Goal: Task Accomplishment & Management: Use online tool/utility

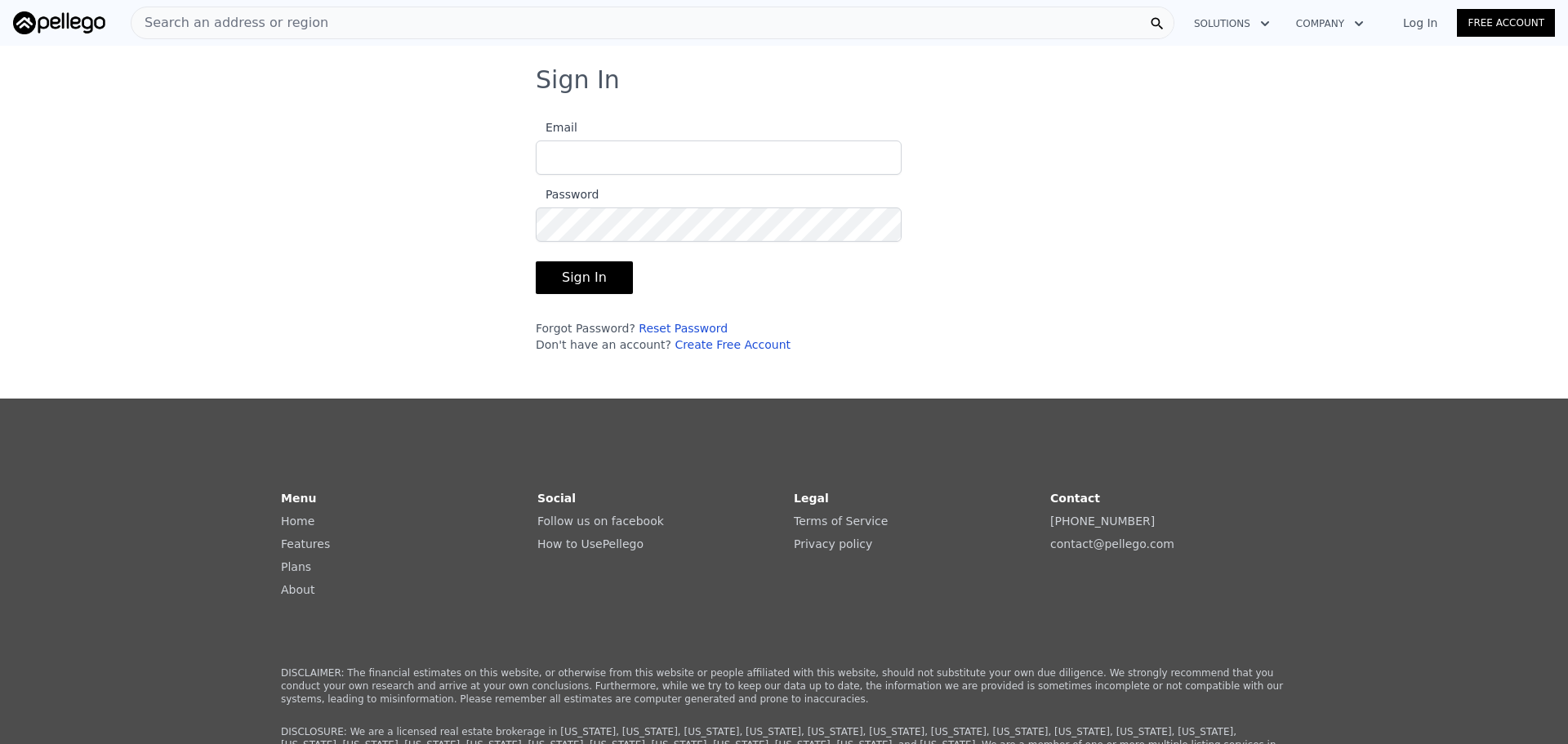
type input "[EMAIL_ADDRESS][DOMAIN_NAME]"
click at [575, 275] on button "Sign In" at bounding box center [584, 277] width 98 height 33
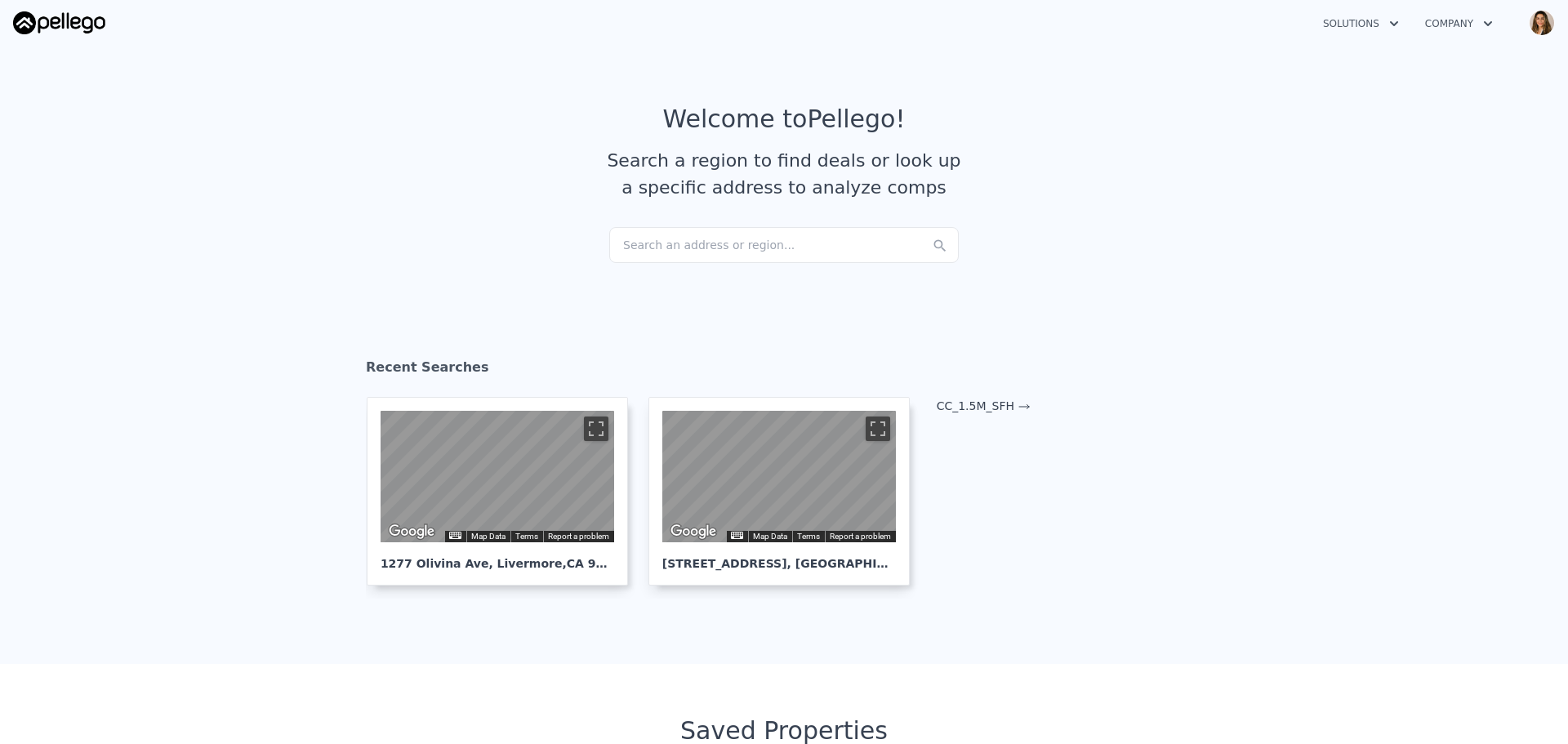
click at [691, 248] on div "Search an address or region..." at bounding box center [783, 244] width 350 height 35
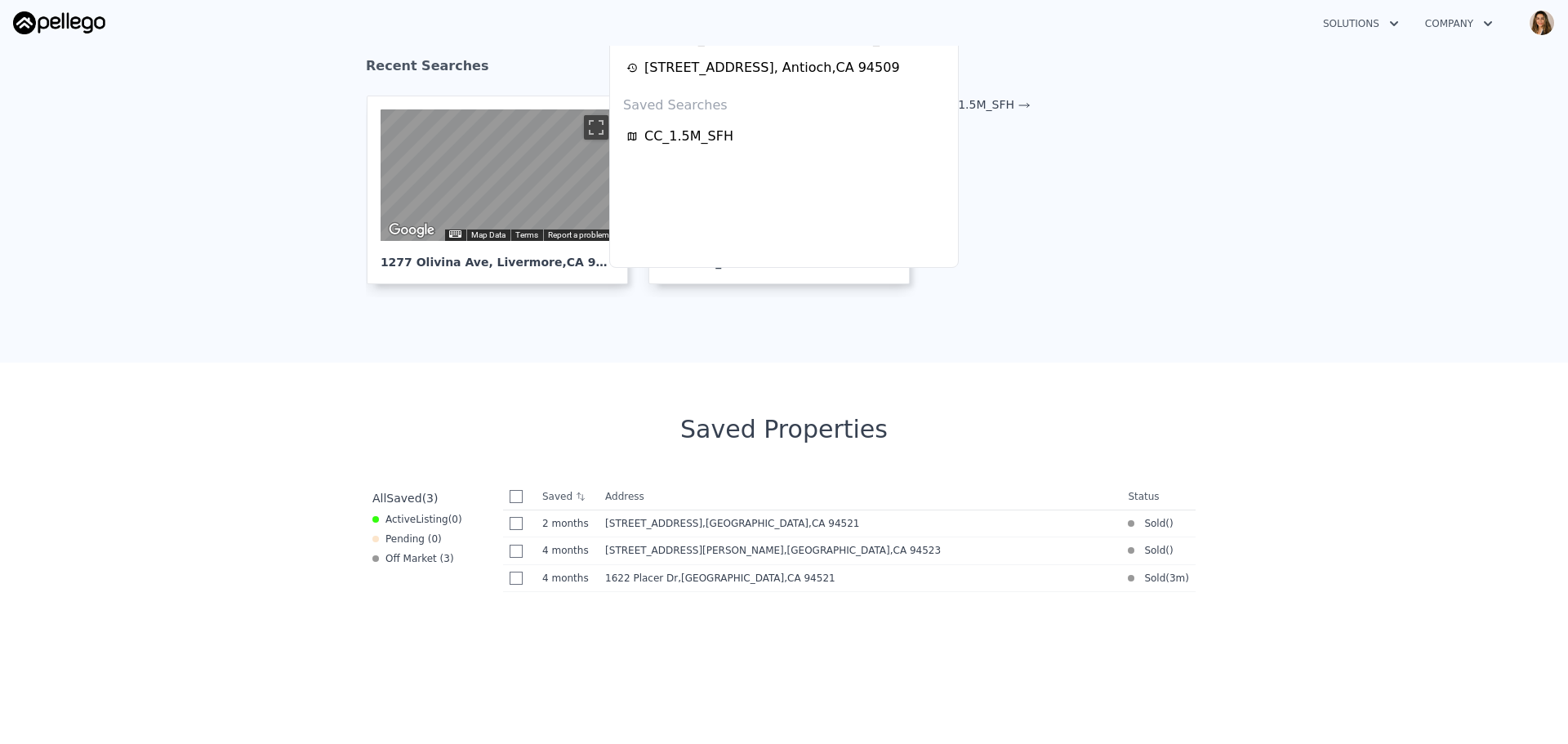
scroll to position [327, 0]
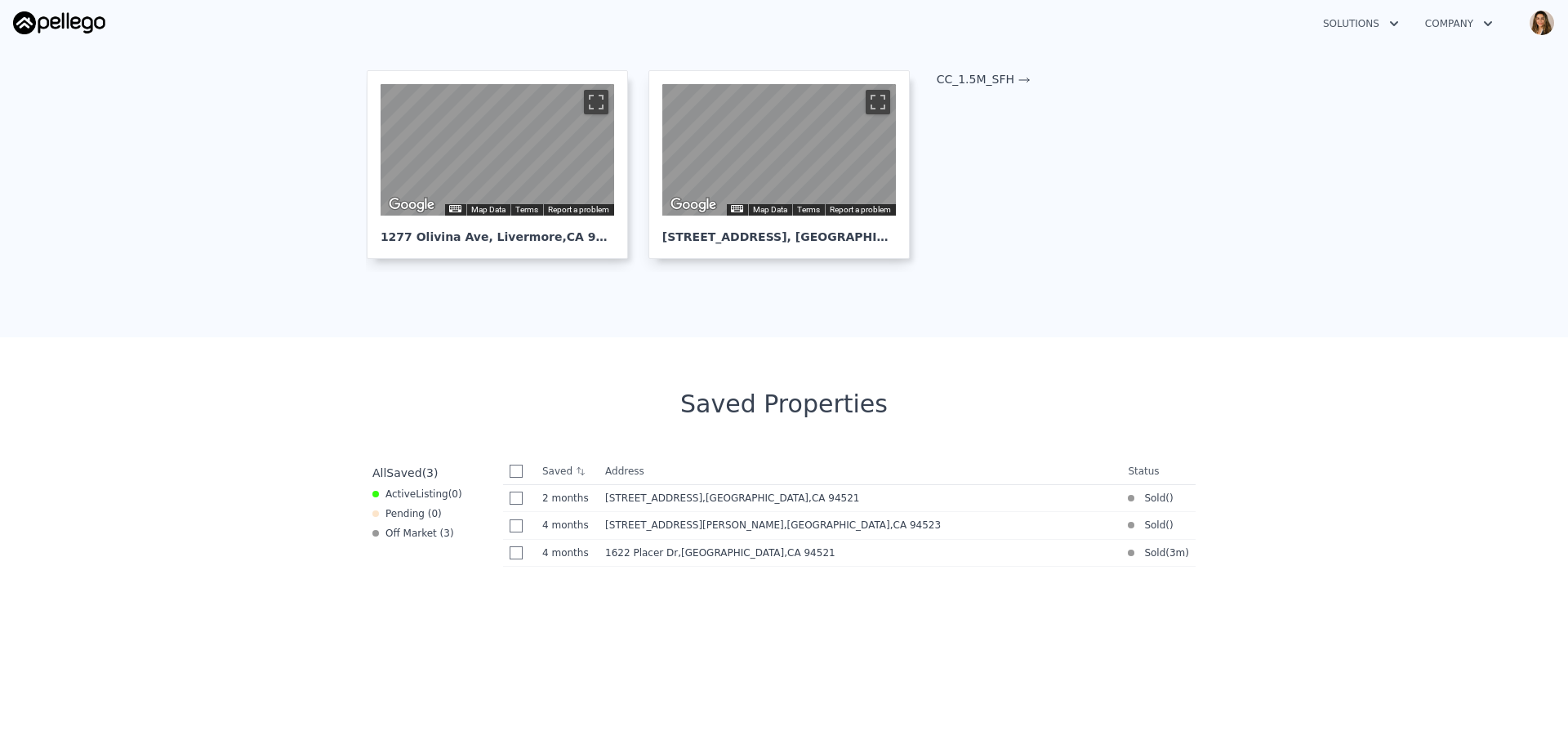
drag, startPoint x: 664, startPoint y: 559, endPoint x: 575, endPoint y: 627, distance: 112.0
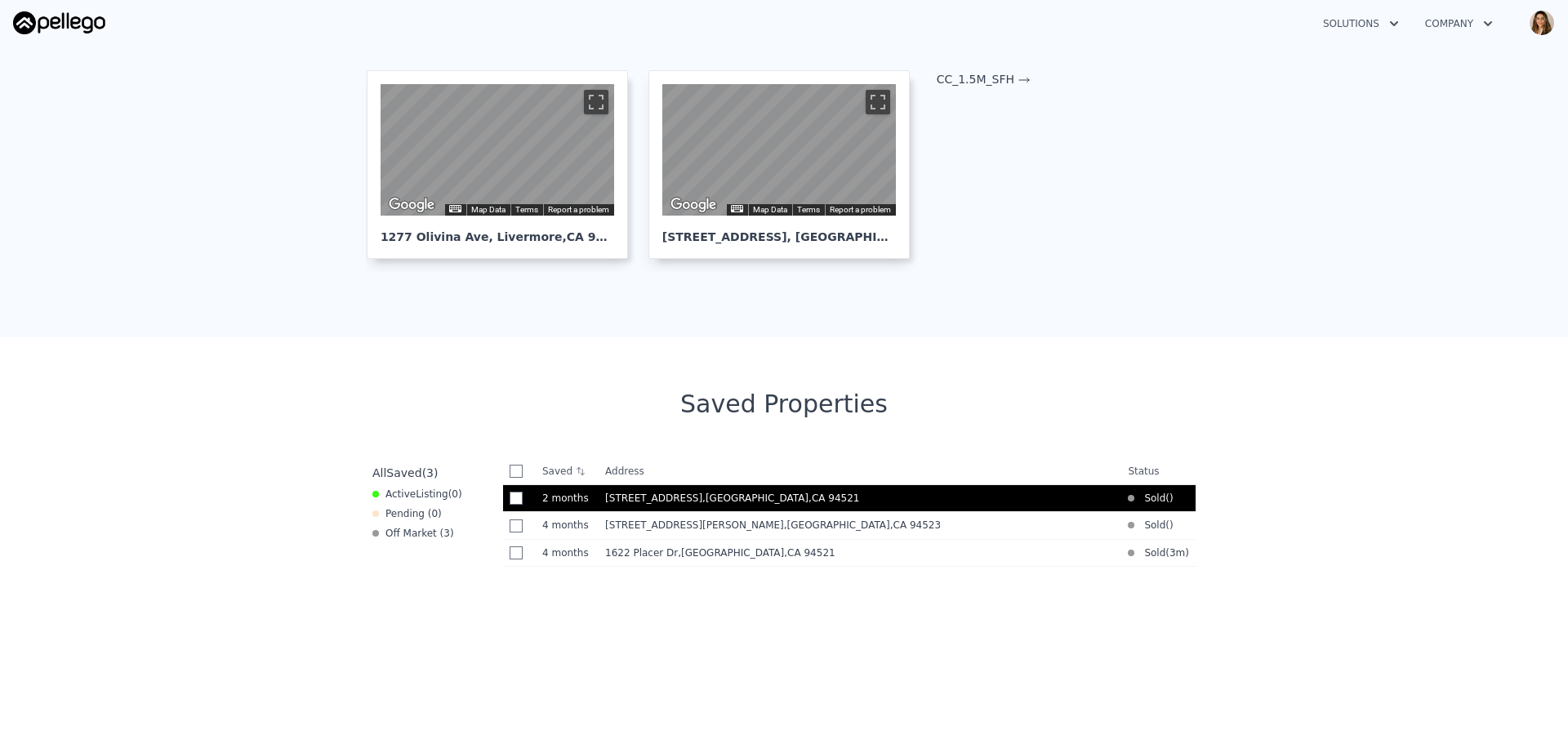
click at [647, 508] on td "4185 Huckleberry Dr , Concord , CA 94521" at bounding box center [860, 499] width 523 height 28
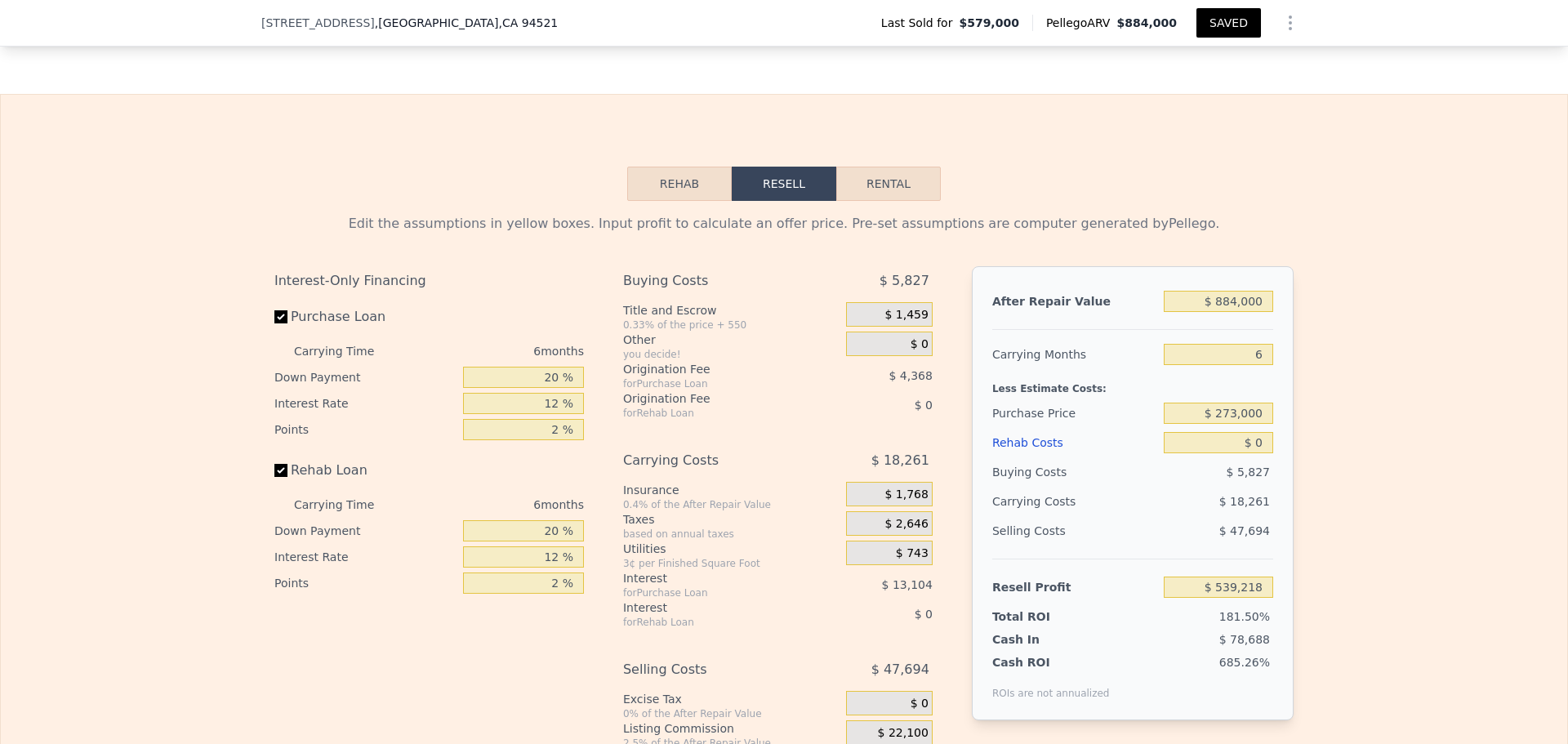
scroll to position [2527, 0]
drag, startPoint x: 1238, startPoint y: 393, endPoint x: 1277, endPoint y: 392, distance: 39.0
click at [1277, 392] on div "After Repair Value $ 884,000 Carrying Months 6 Less Estimate Costs: Purchase Pr…" at bounding box center [1133, 491] width 322 height 454
type input "4"
type input "$ 545,305"
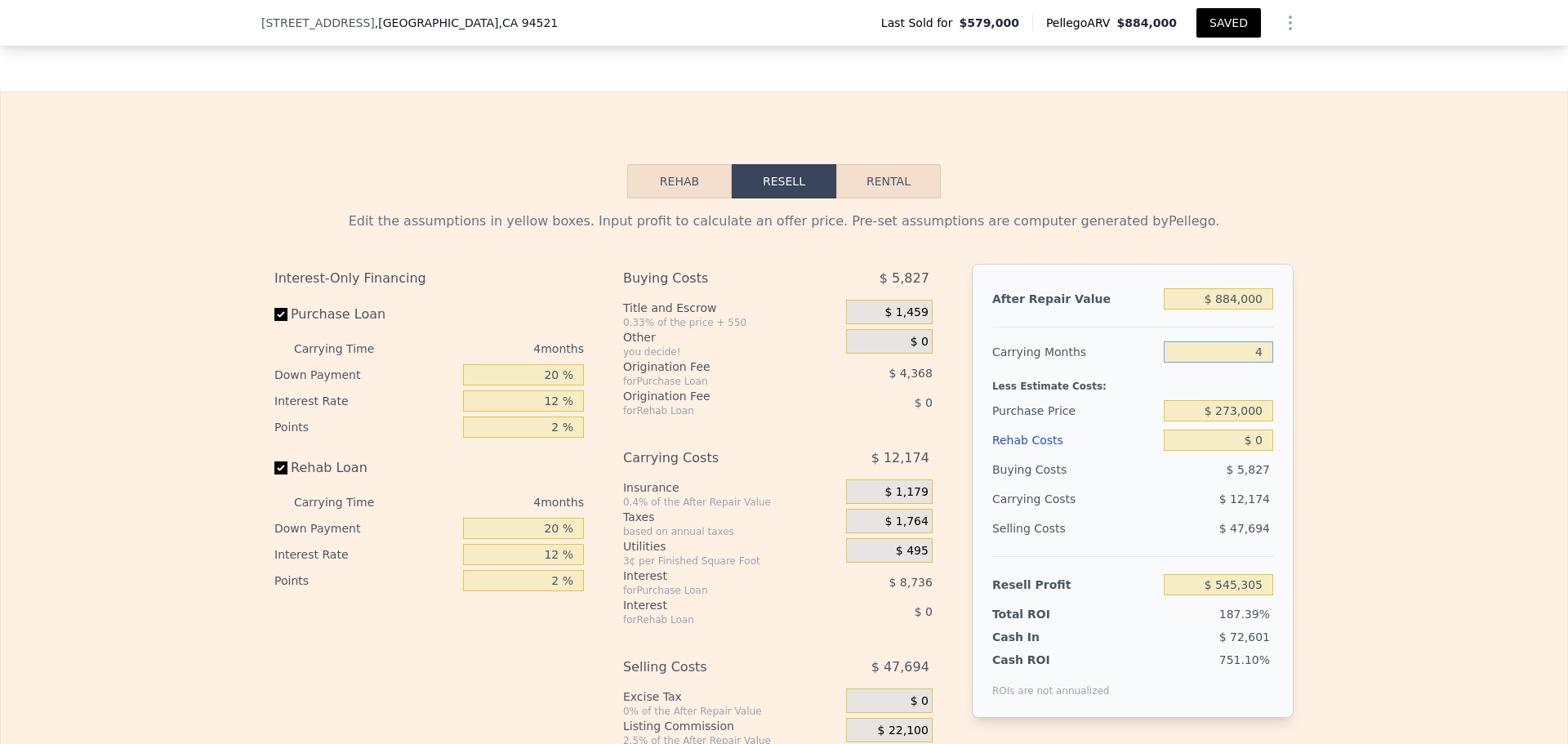
type input "4"
drag, startPoint x: 1215, startPoint y: 451, endPoint x: 1272, endPoint y: 449, distance: 57.0
click at [1272, 449] on div "After Repair Value $ 884,000 Carrying Months 4 Less Estimate Costs: Purchase Pr…" at bounding box center [1133, 491] width 322 height 454
type input "$ 579,000"
type input "$ 223,598"
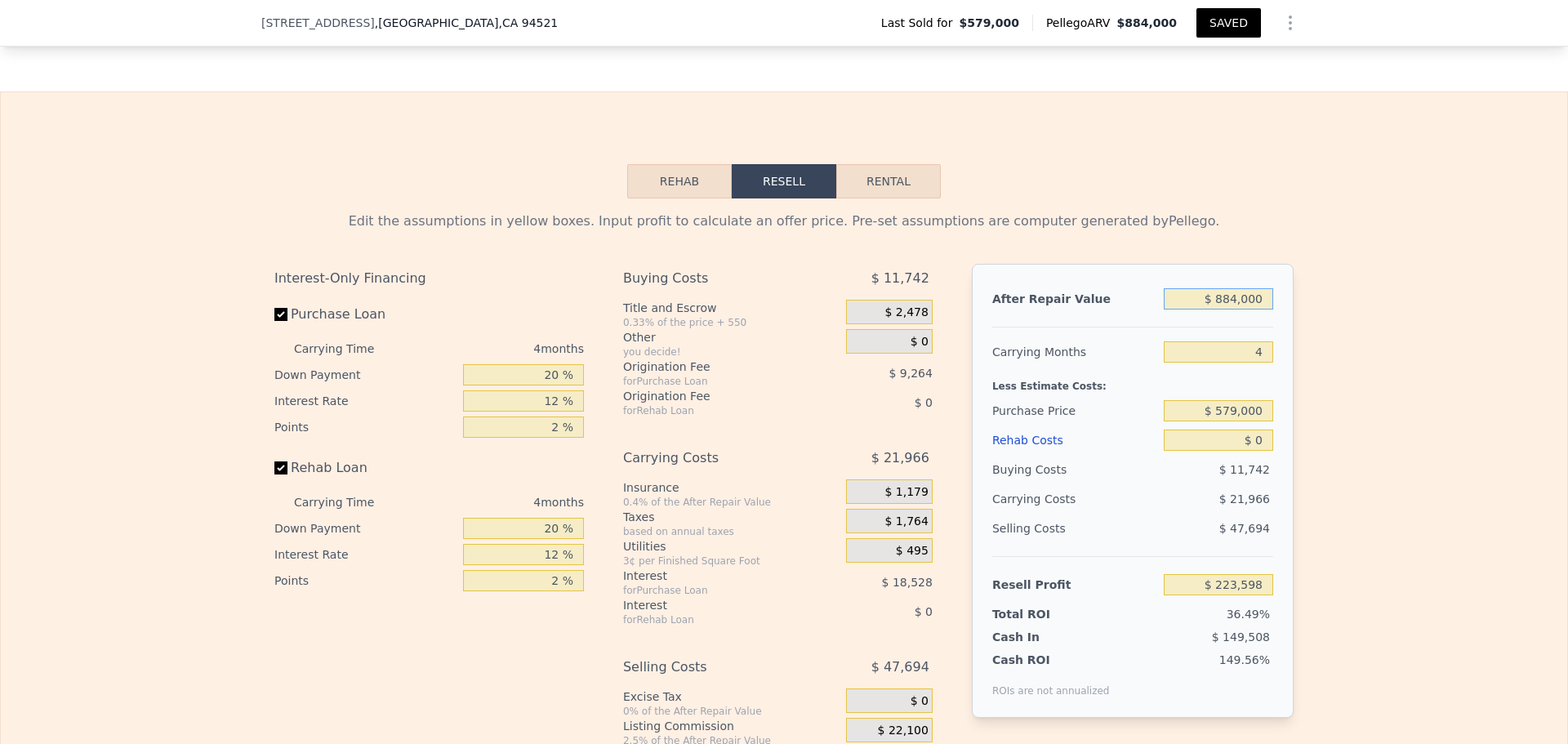
drag, startPoint x: 1225, startPoint y: 335, endPoint x: 1234, endPoint y: 334, distance: 9.1
click at [1234, 309] on input "$ 884,000" at bounding box center [1217, 300] width 109 height 22
type input "$ 85,000"
type input "-$ 531,725"
type input "$ 850,000"
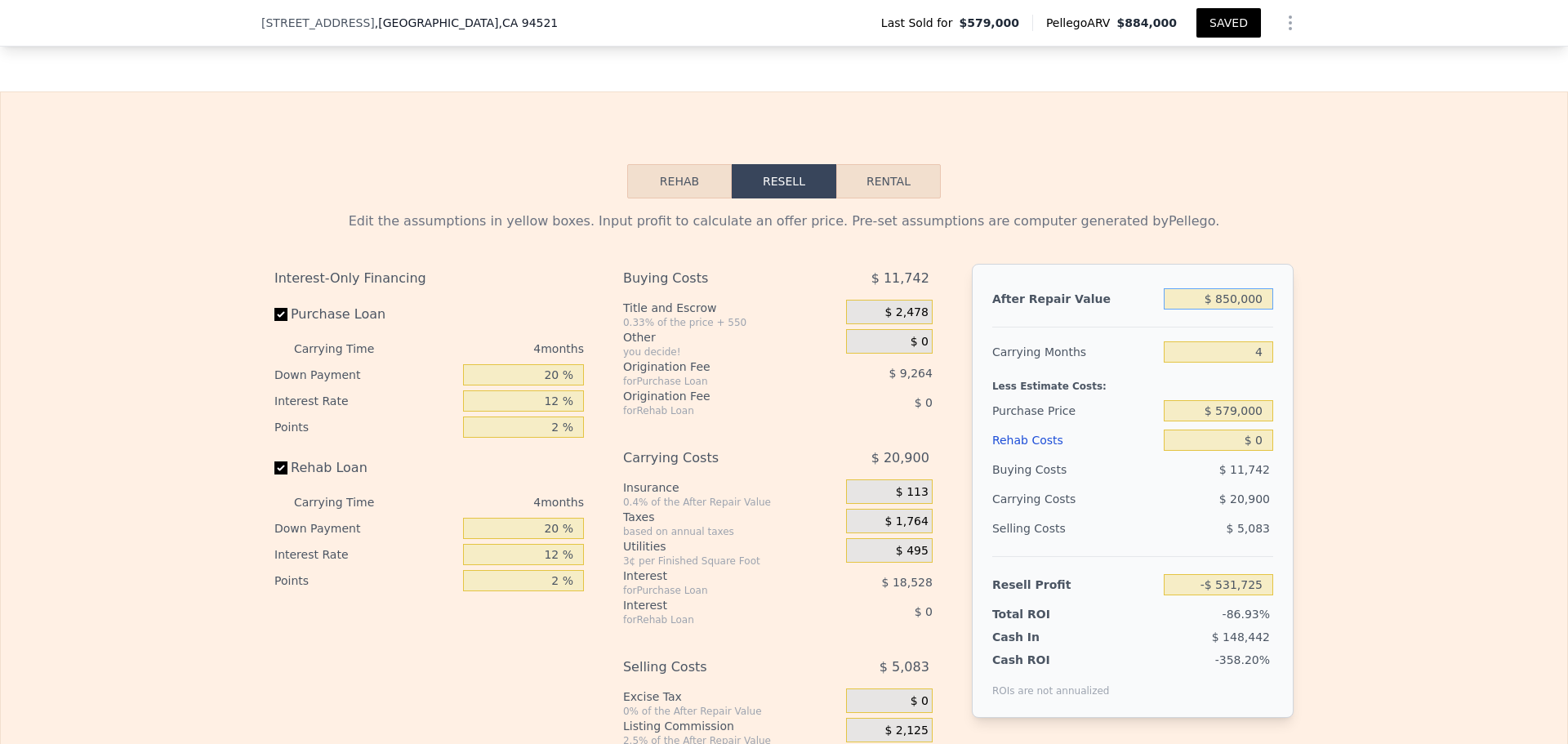
type input "$ 191,457"
type input "$ 850,000"
click at [1249, 451] on input "$ 0" at bounding box center [1217, 440] width 109 height 22
type input "$ 10"
type input "$ 191,447"
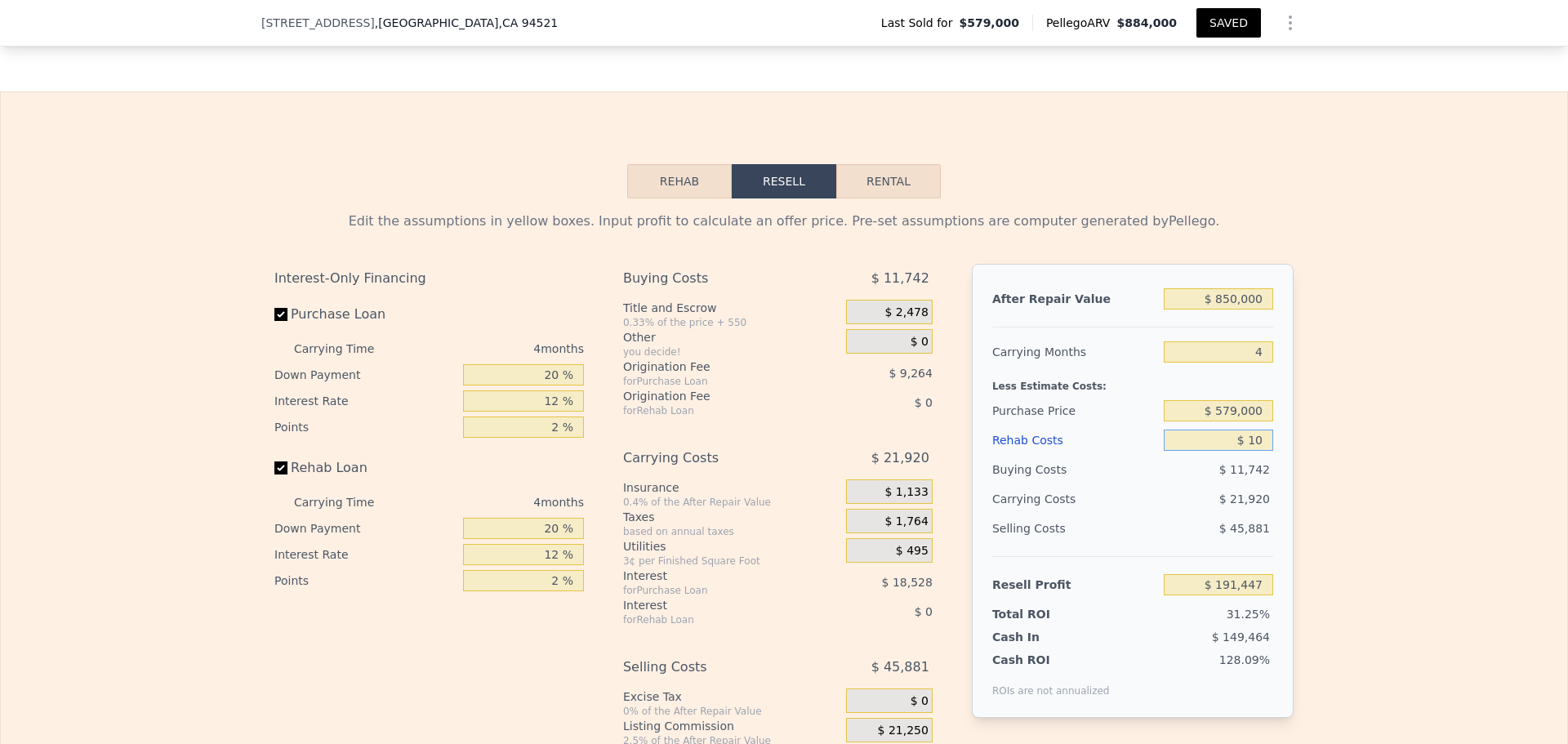
type input "$ 130"
type input "$ 191,321"
type input "$ 1,300"
type input "$ 190,096"
type input "$ 13,000"
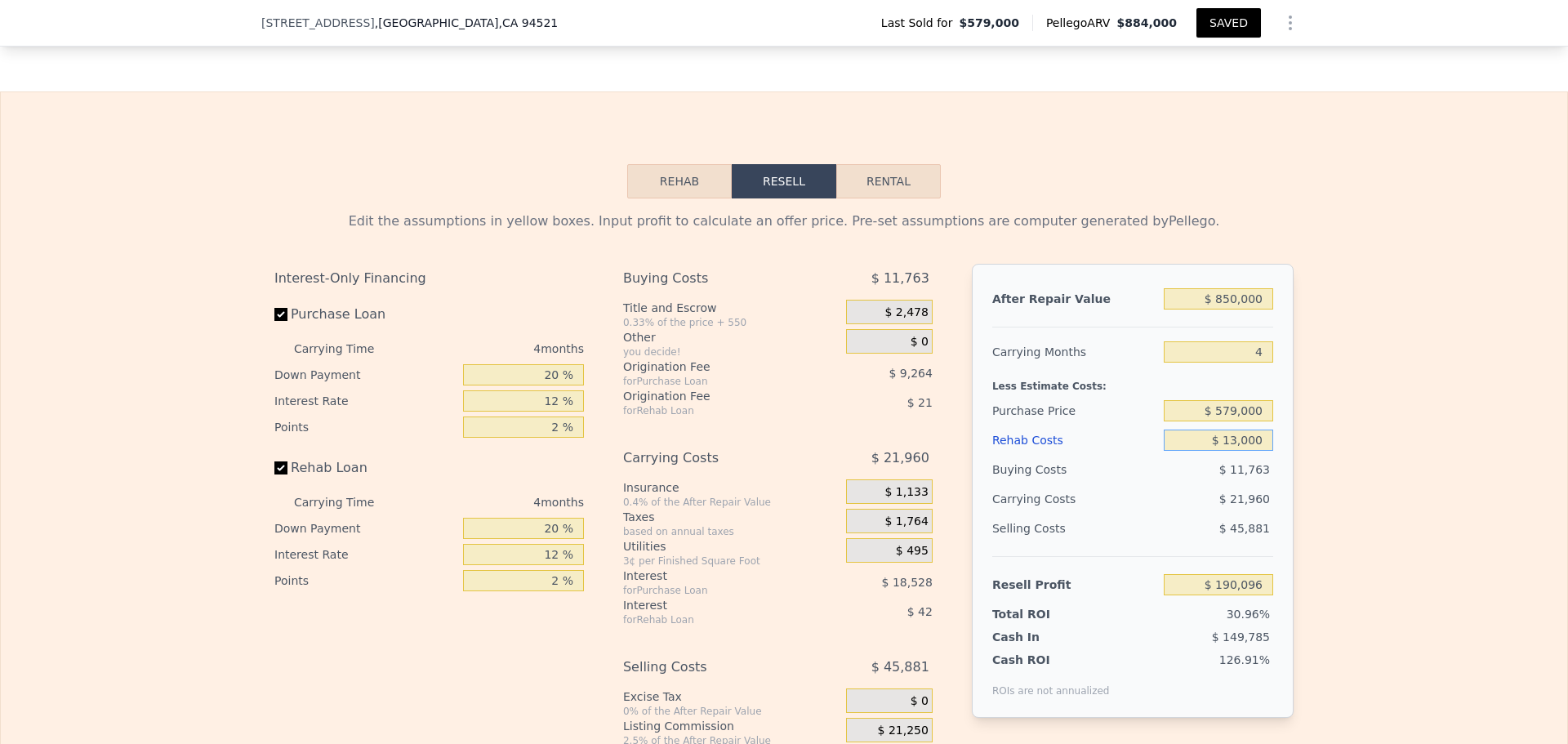
type input "$ 177,833"
type input "$ 130,000"
type input "$ 55,217"
type input "$ 130,000"
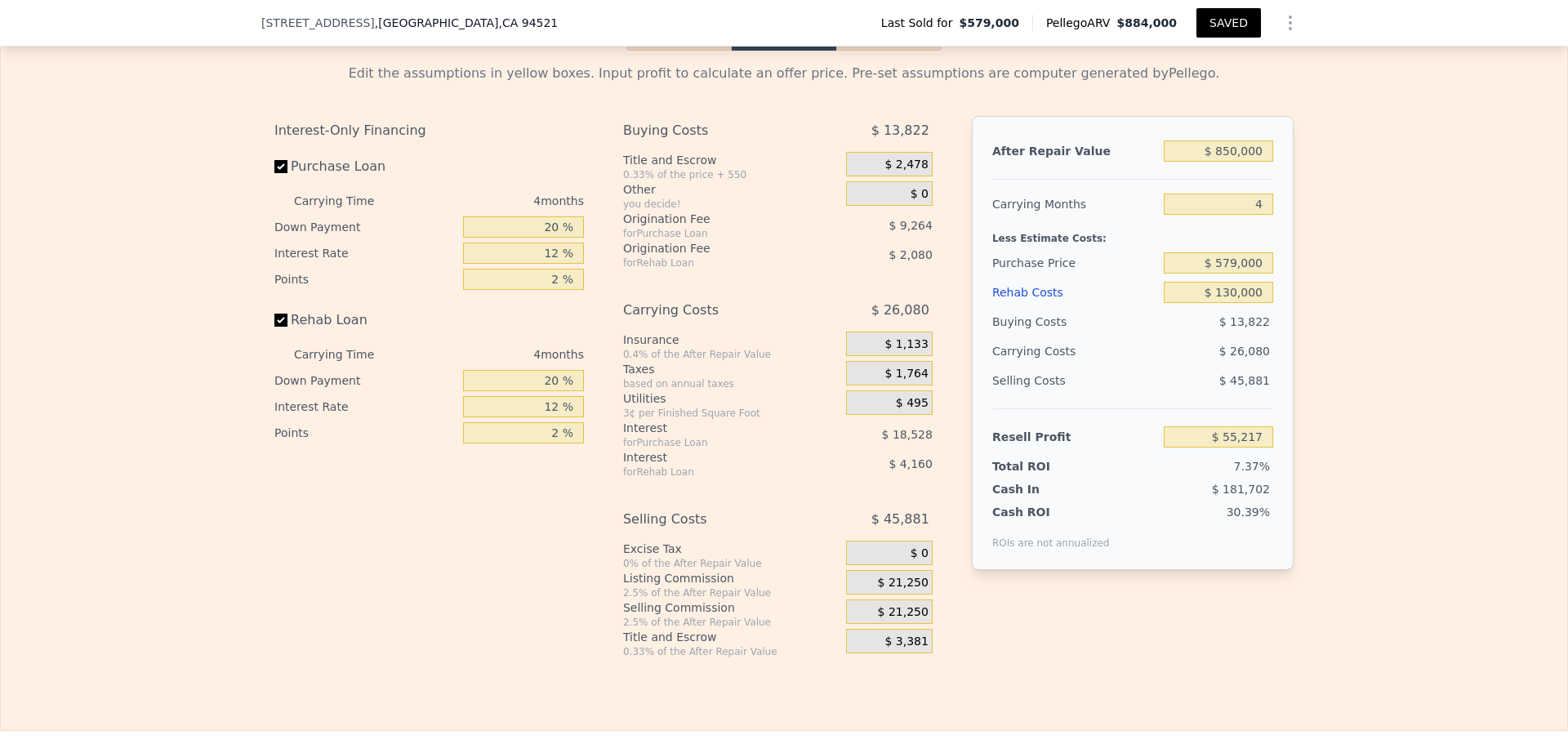
scroll to position [2690, 0]
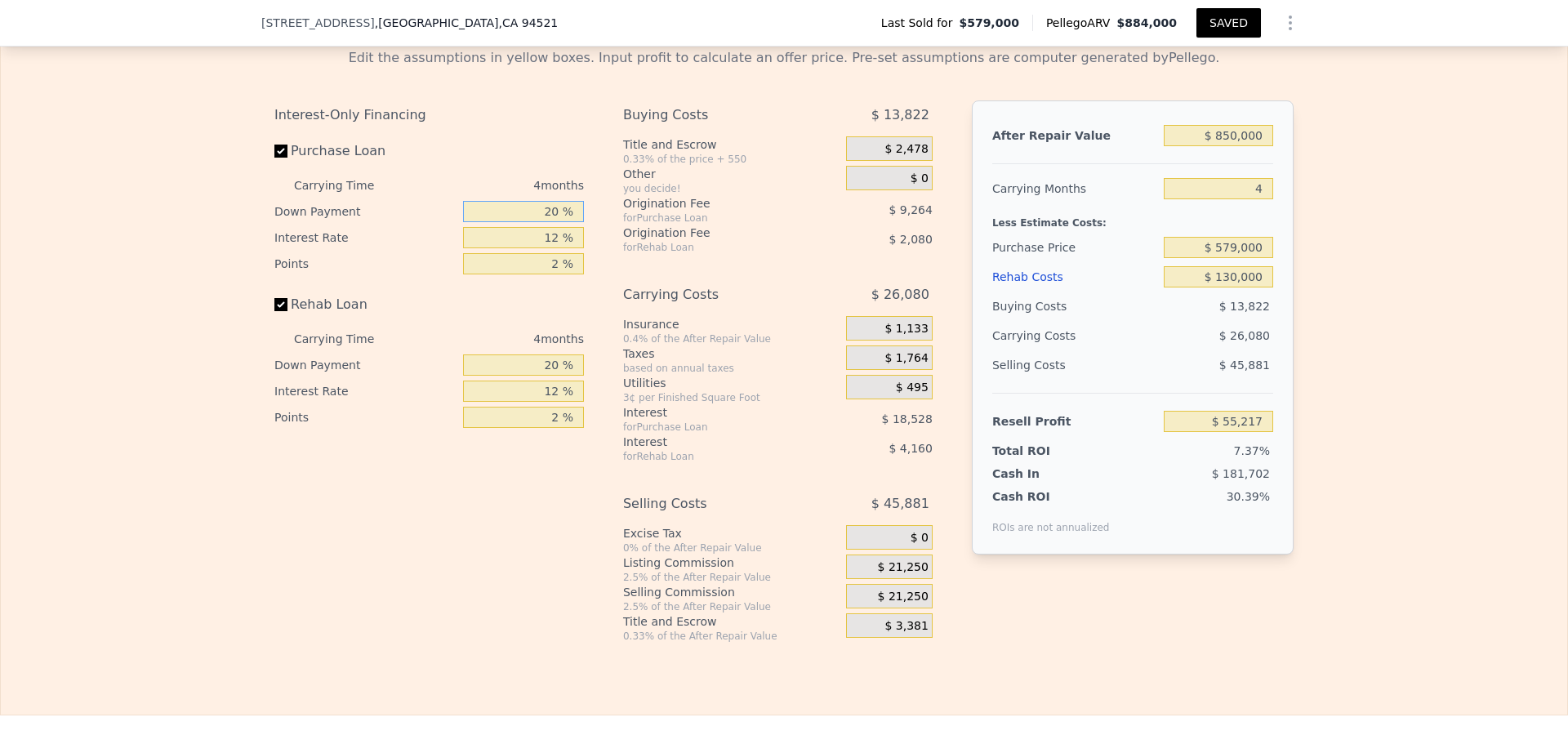
drag, startPoint x: 524, startPoint y: 255, endPoint x: 555, endPoint y: 252, distance: 31.1
click at [555, 222] on input "20 %" at bounding box center [523, 212] width 121 height 22
type input "5 %"
type input "$ 50,004"
type input "50 %"
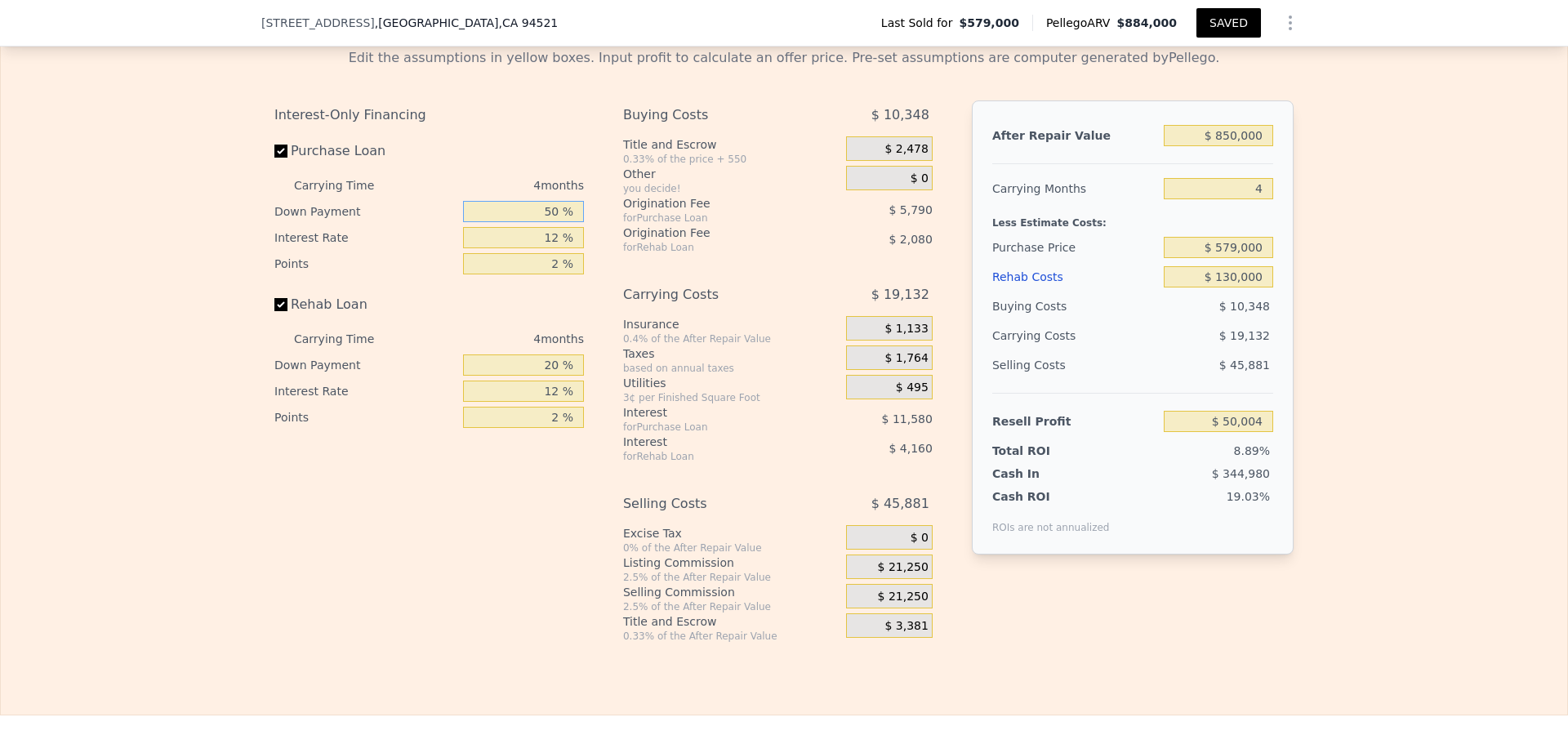
type input "$ 65,639"
type input "50 %"
click at [532, 523] on div "Interest-Only Financing Purchase Loan Carrying Time 4 months Down Payment 50 % …" at bounding box center [435, 372] width 322 height 542
click at [888, 575] on span "$ 21,250" at bounding box center [902, 568] width 50 height 15
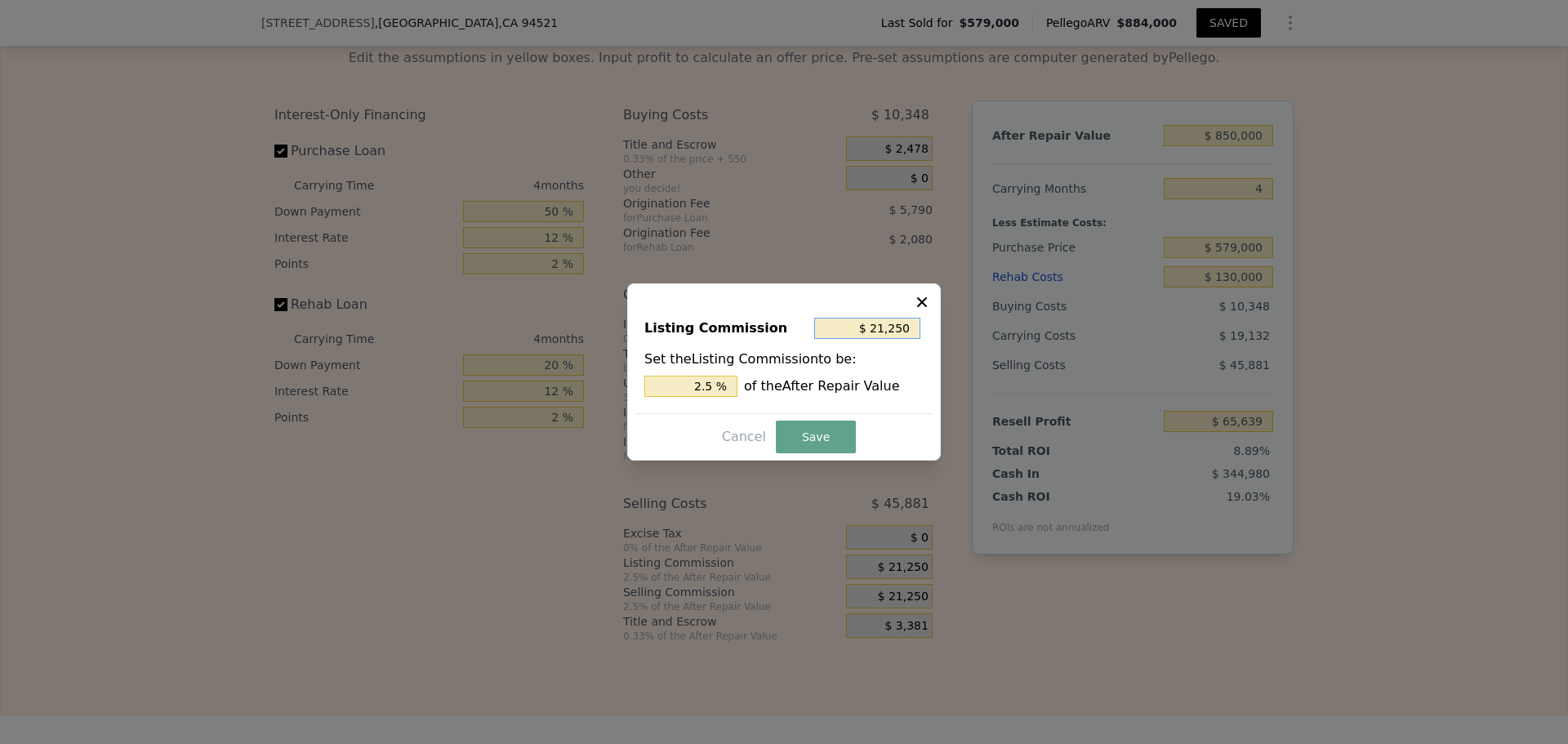
drag, startPoint x: 877, startPoint y: 326, endPoint x: 941, endPoint y: 327, distance: 64.0
click at [941, 327] on div "​ Listing Commission $ 21,250 Set the Listing Commission to be: 2.5 % of the Af…" at bounding box center [784, 372] width 1568 height 744
type input "$ 2"
type input "0.000 %"
type input "$ 20"
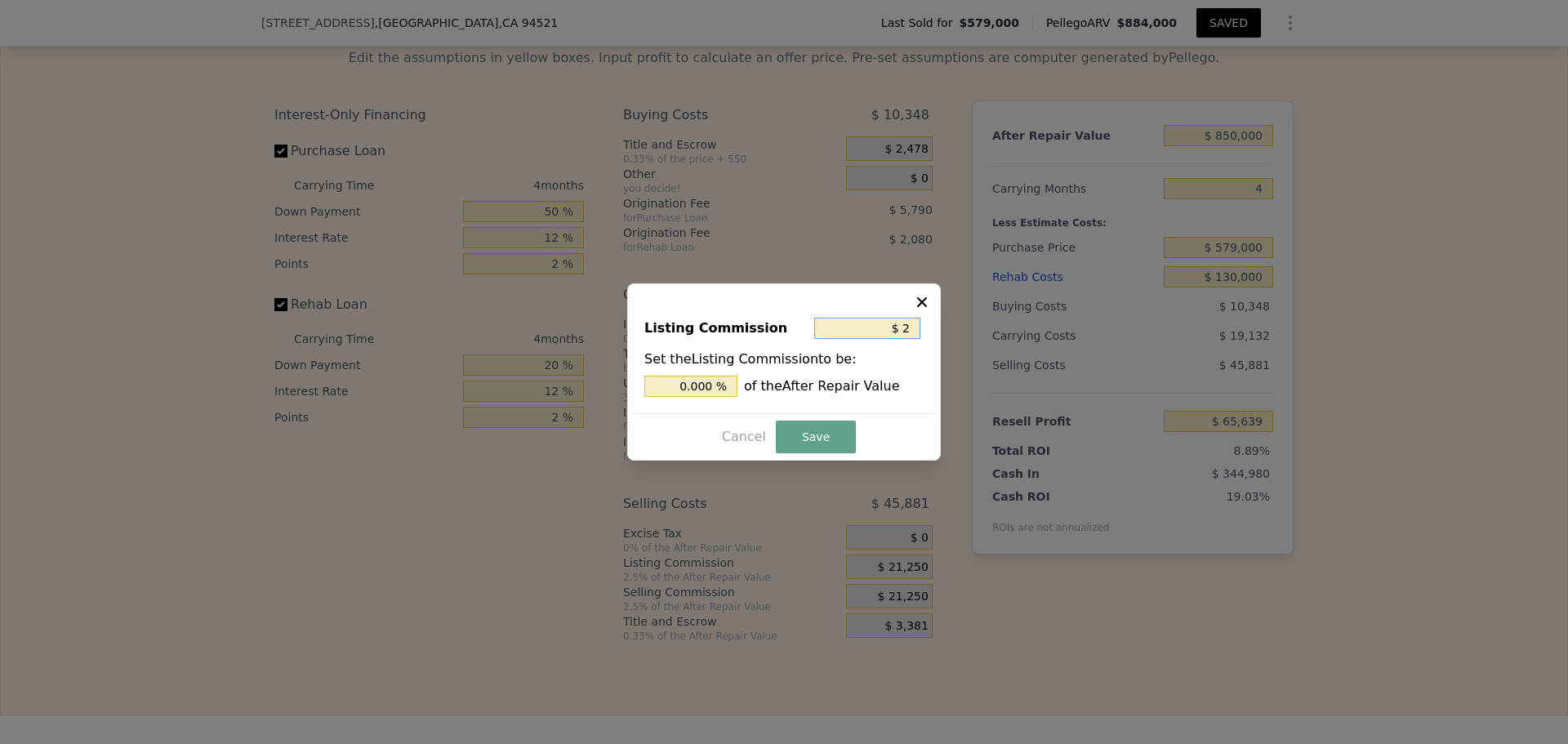
type input "0.002 %"
type input "$ 200"
type input "0.024 %"
type input "$ 2,000"
type input "0.235 %"
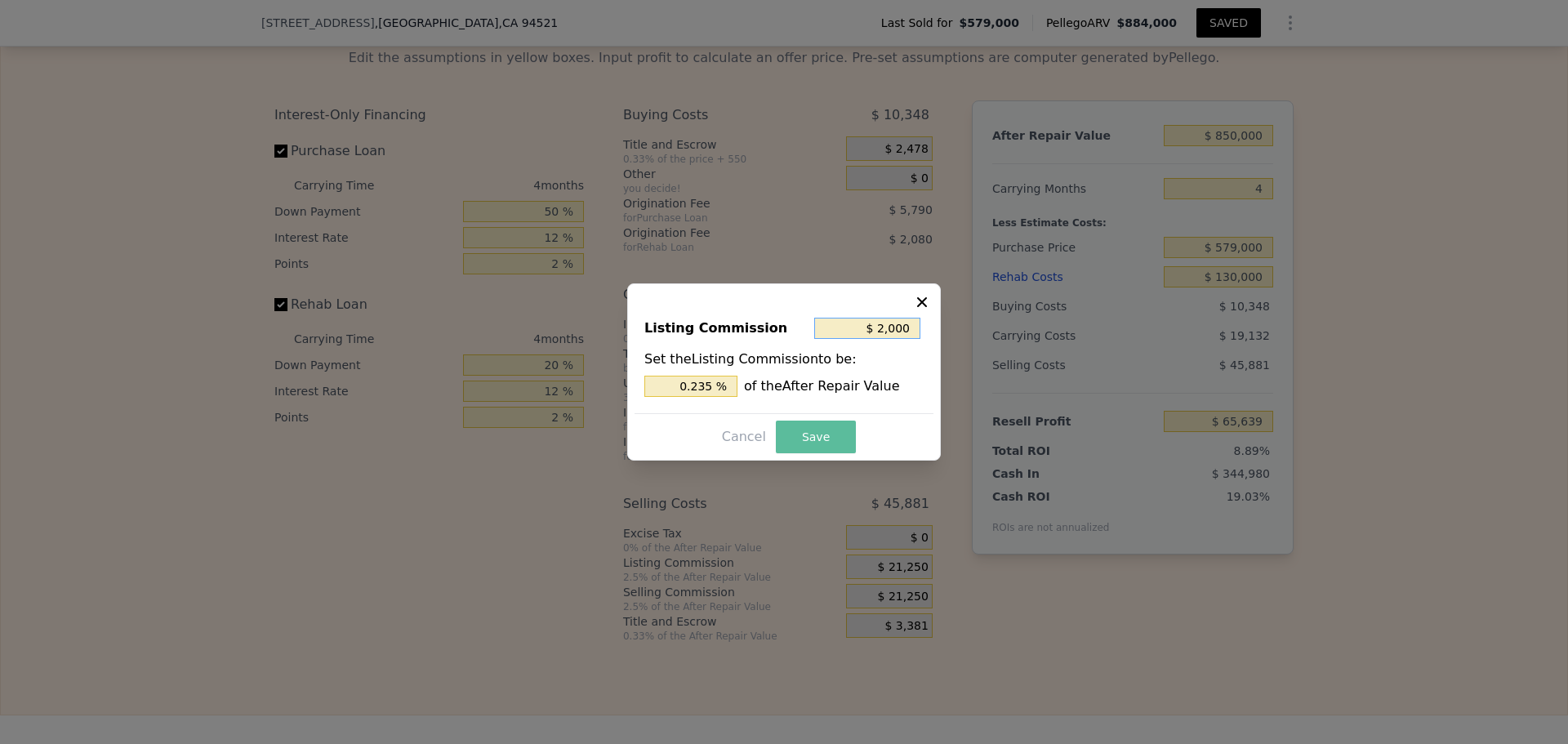
type input "$ 2,000"
click at [820, 433] on button "Save" at bounding box center [816, 437] width 80 height 33
type input "$ 84,889"
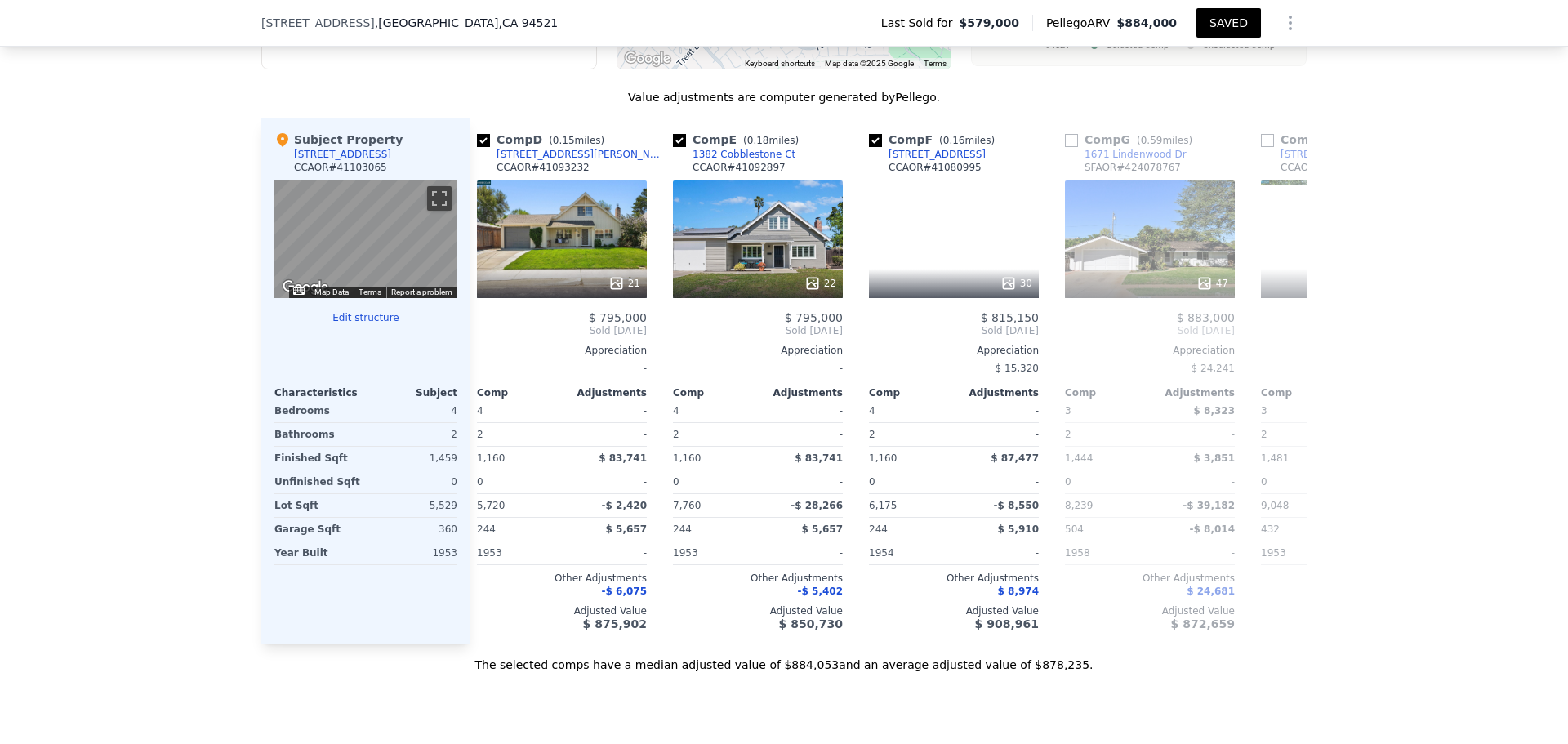
scroll to position [0, 603]
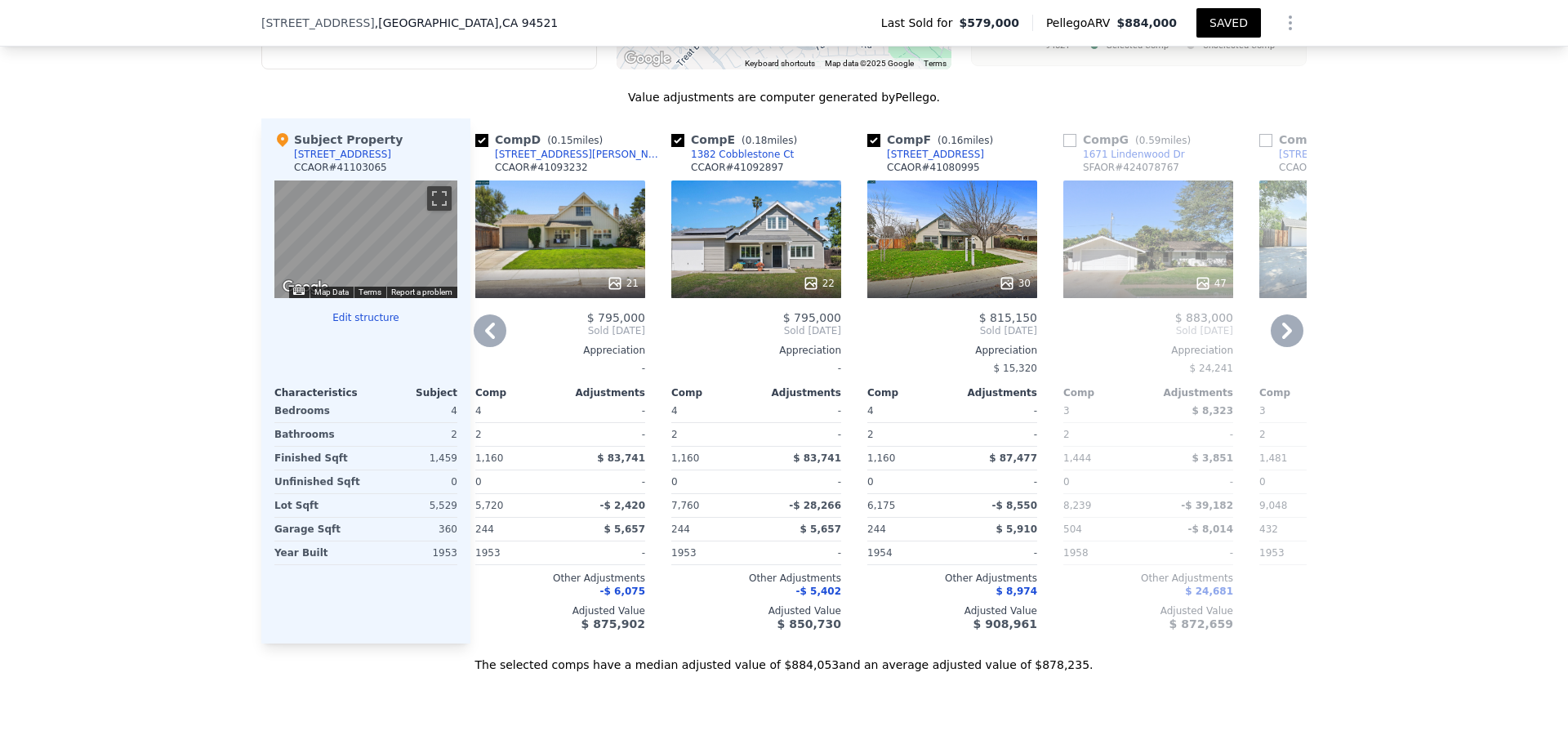
type input "$ 884,000"
type input "6"
type input "$ 0"
type input "$ 539,218"
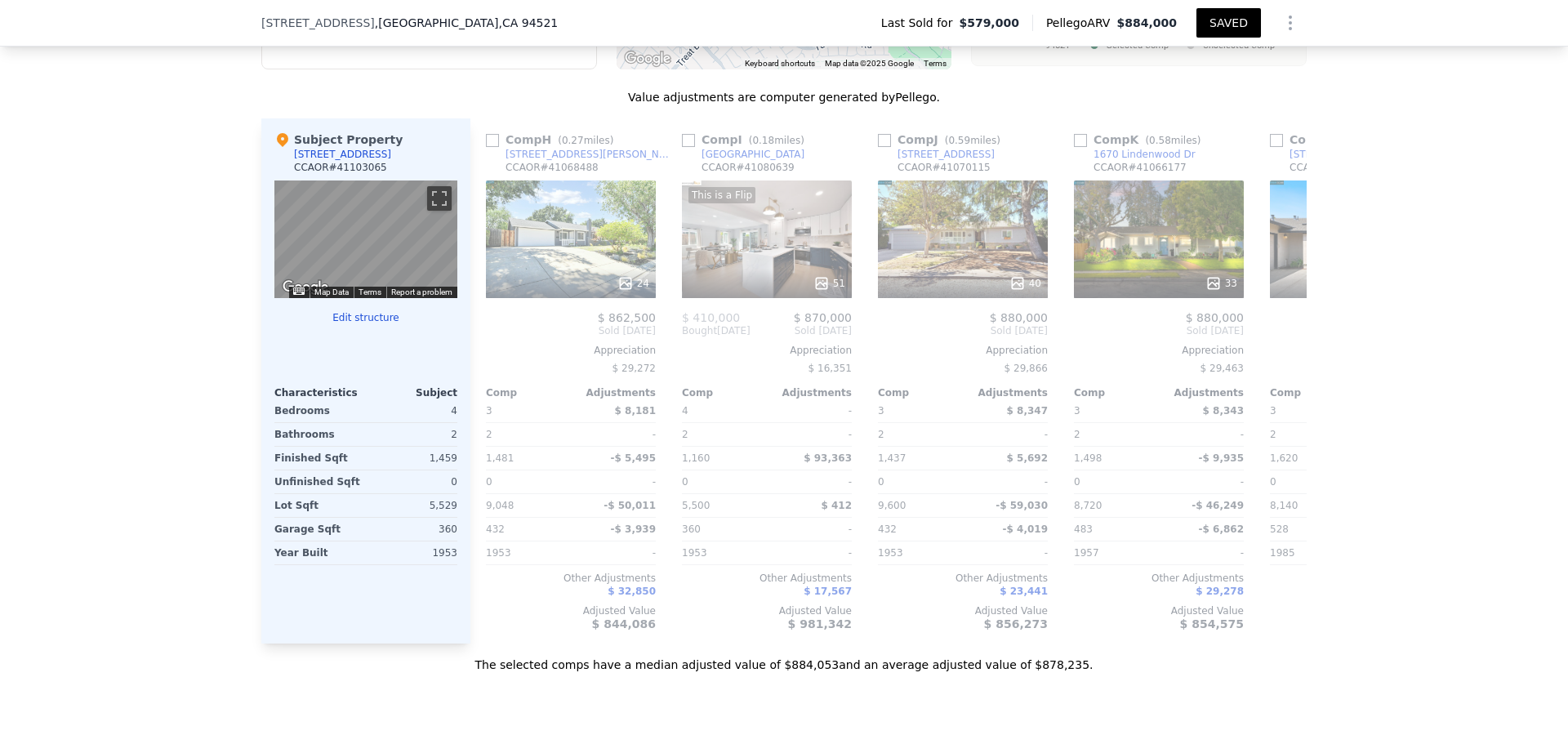
scroll to position [0, 1358]
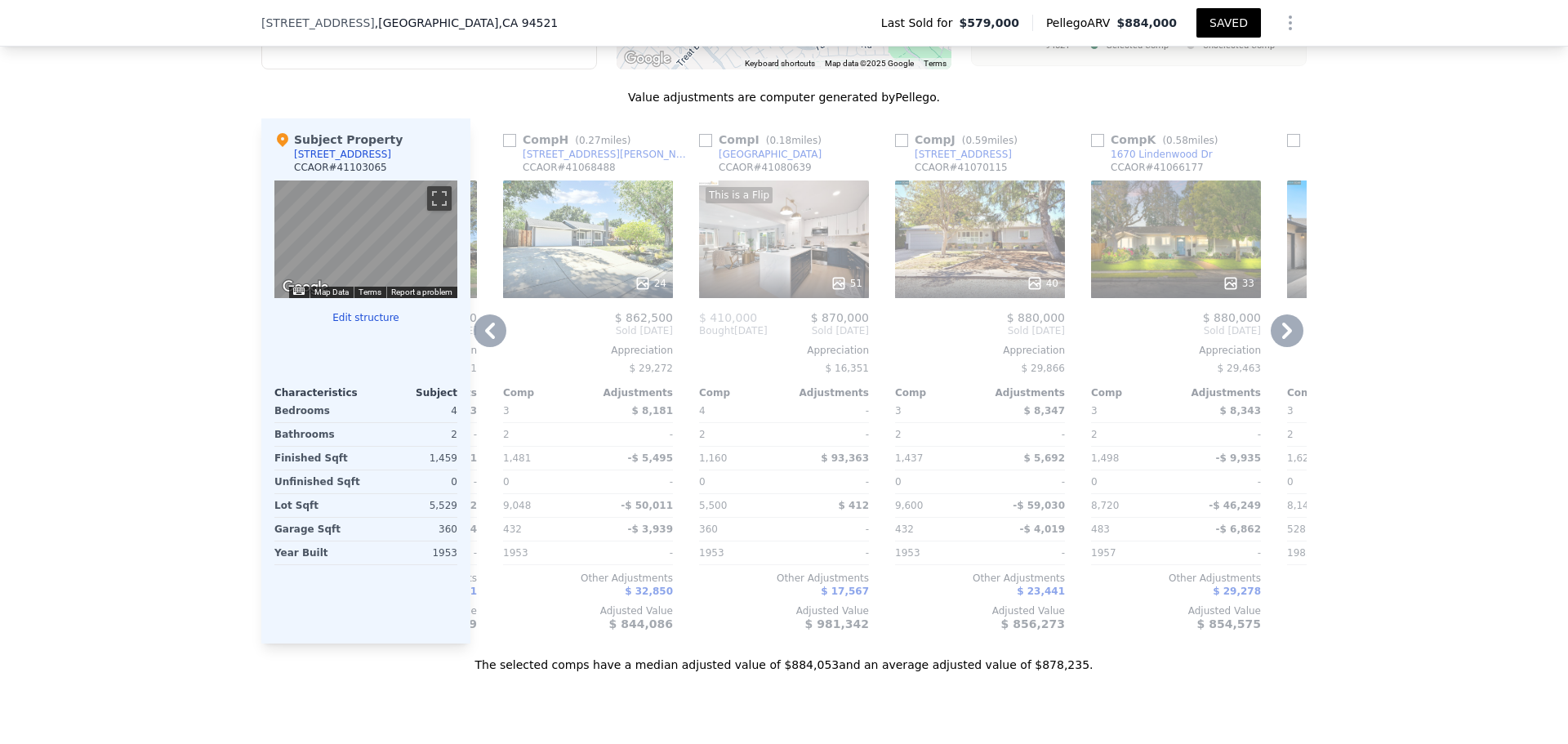
click at [779, 293] on div "This is a Flip 51" at bounding box center [784, 238] width 169 height 117
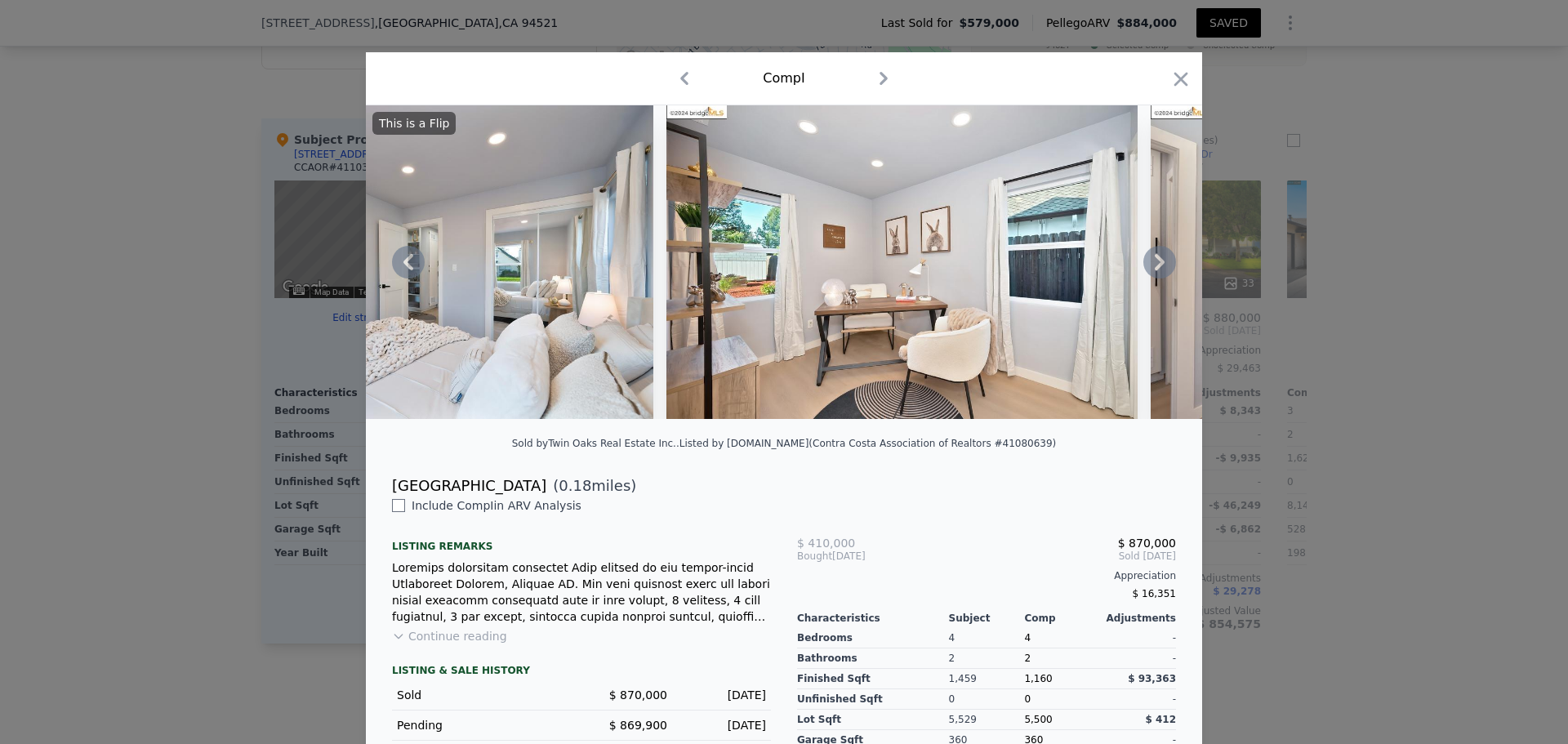
scroll to position [0, 11327]
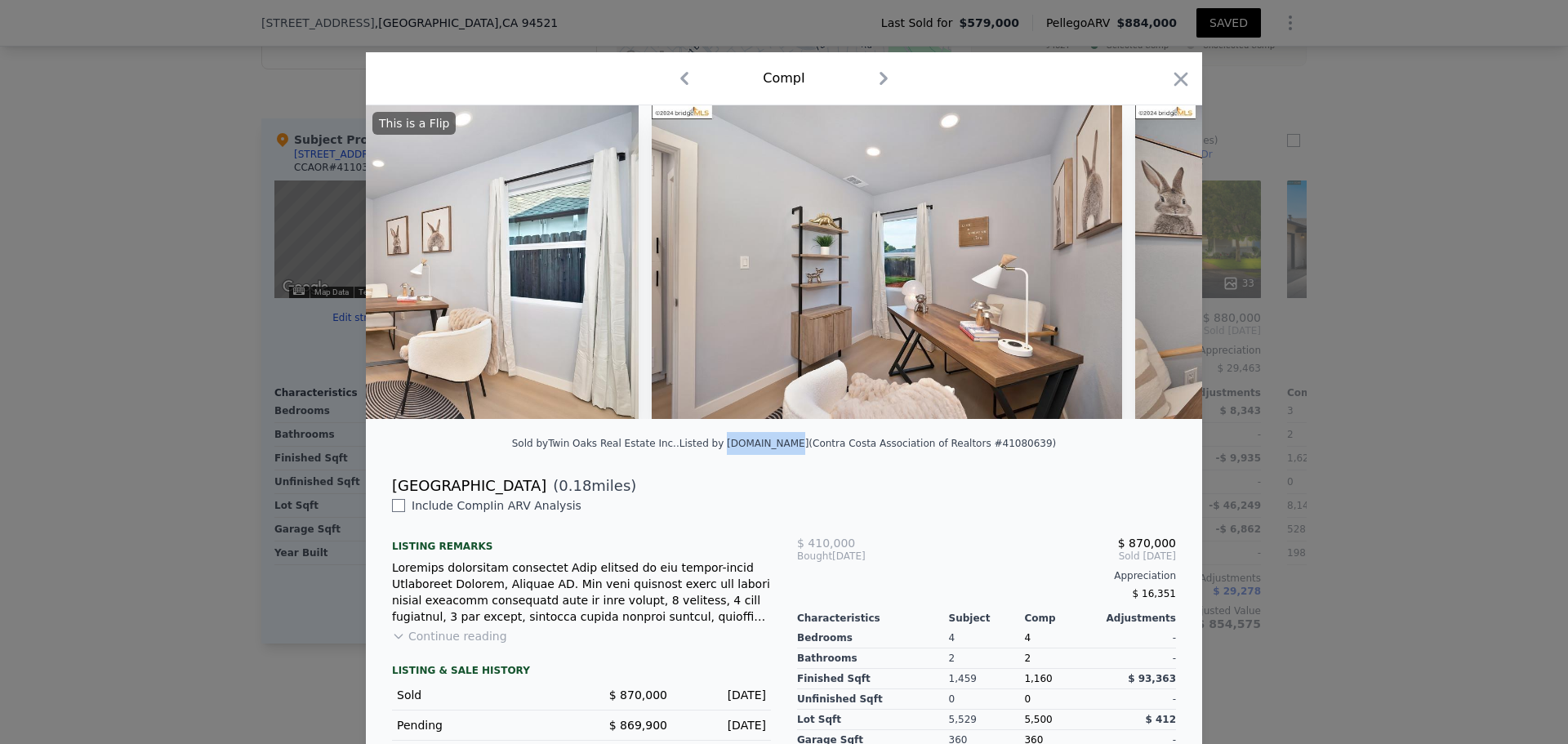
drag, startPoint x: 731, startPoint y: 453, endPoint x: 804, endPoint y: 459, distance: 73.2
click at [804, 449] on div "Listed by [DOMAIN_NAME] (Contra Costa Association of Realtors #41080639)" at bounding box center [868, 443] width 377 height 12
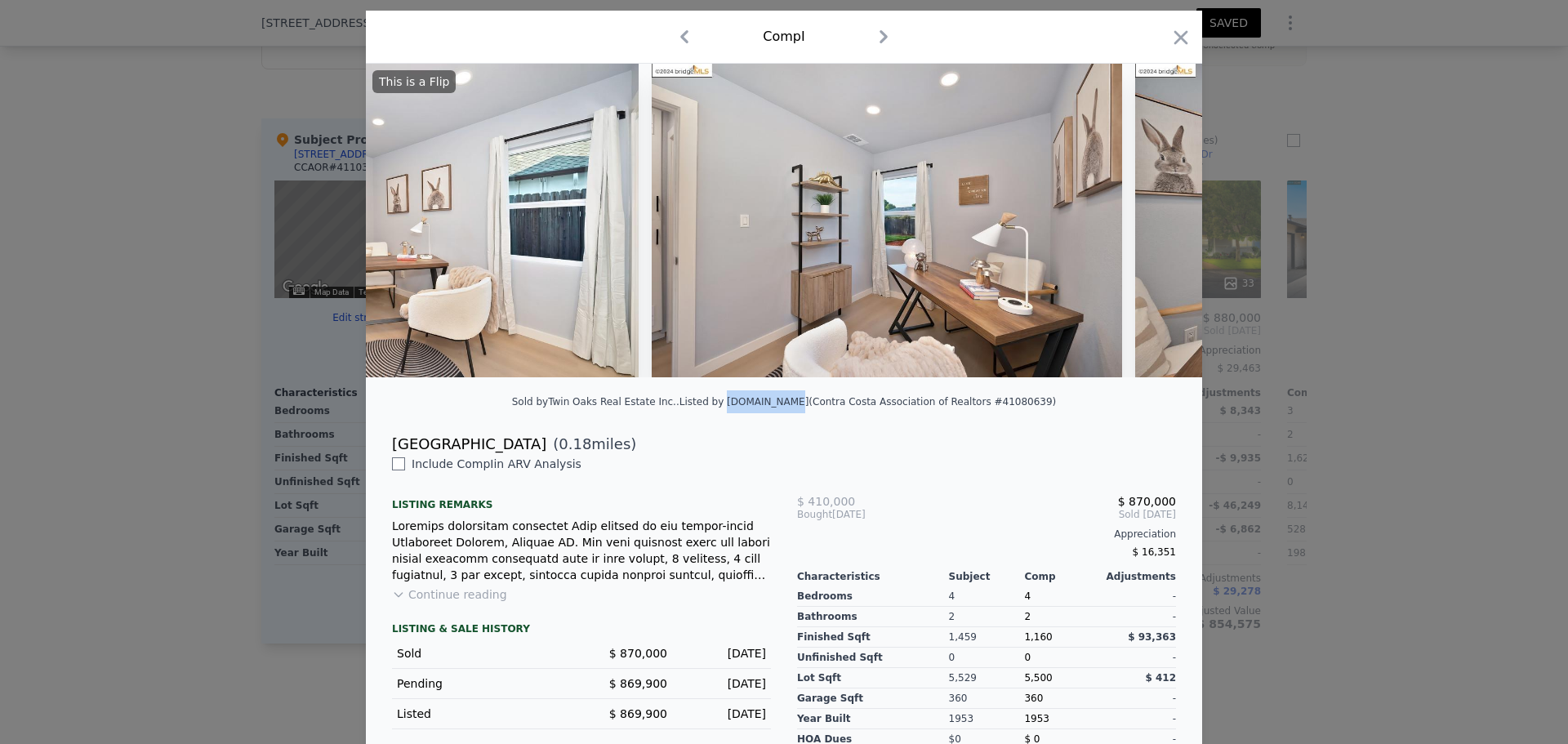
scroll to position [0, 0]
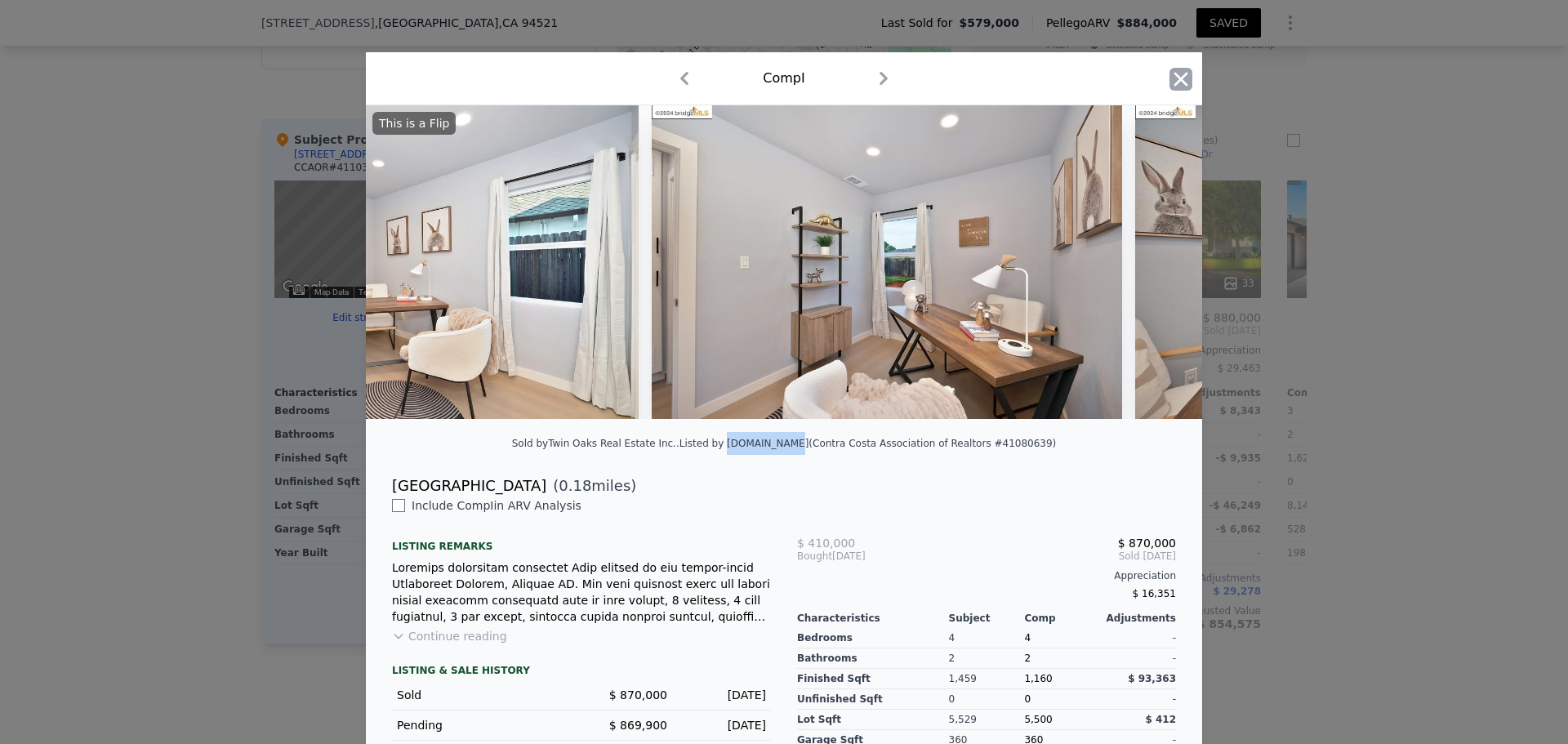
click at [1169, 76] on icon "button" at bounding box center [1180, 79] width 23 height 23
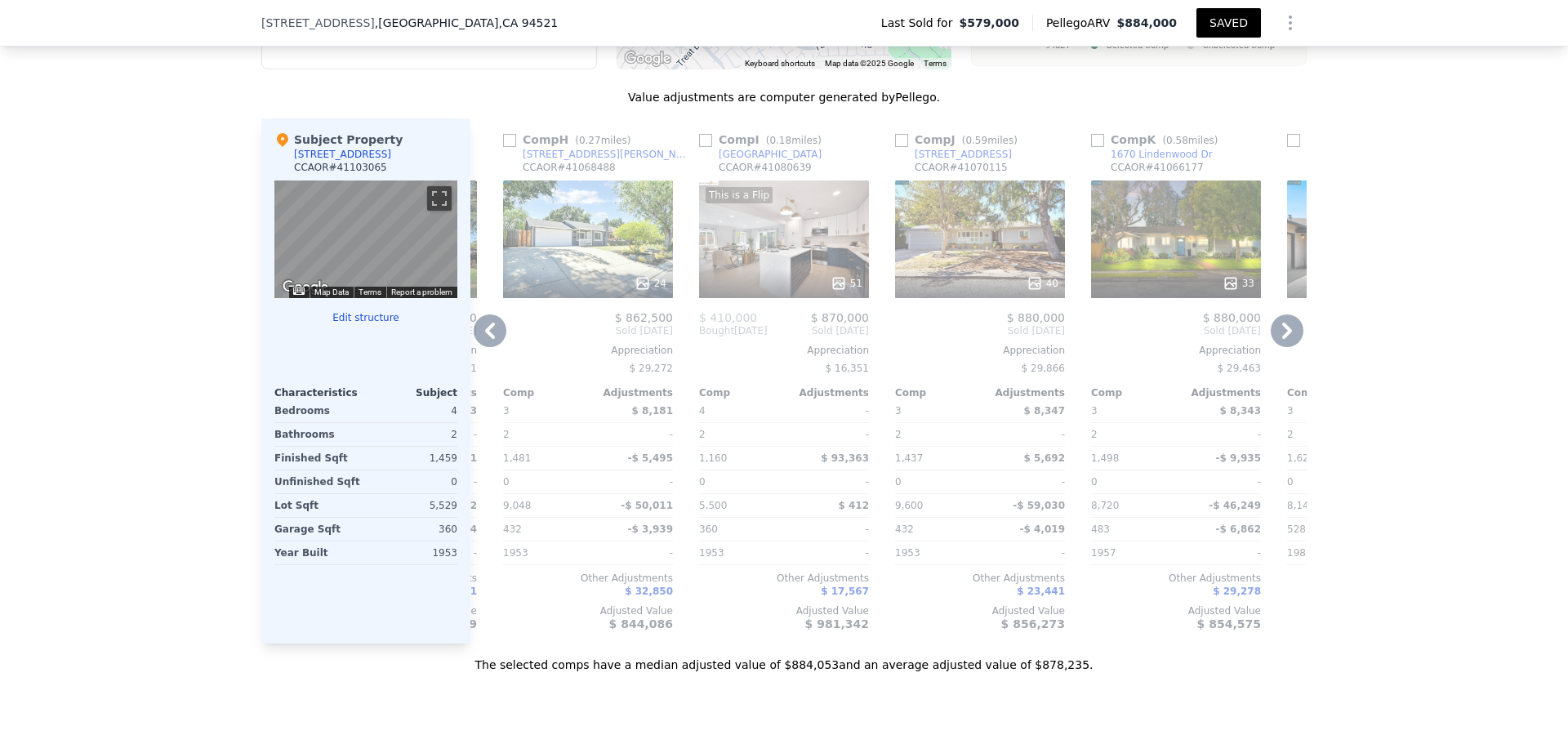
click at [759, 161] on div "[GEOGRAPHIC_DATA]" at bounding box center [770, 154] width 102 height 13
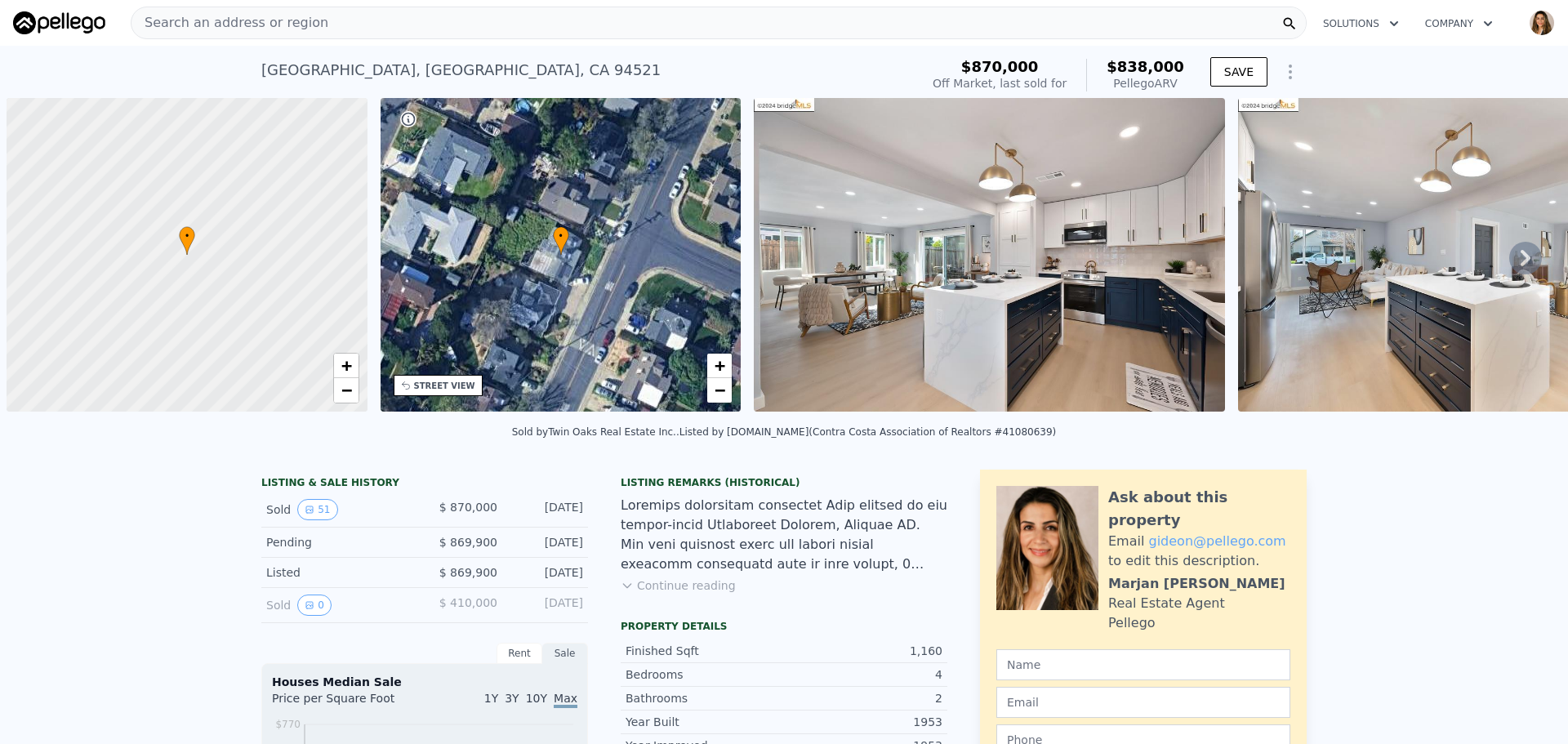
scroll to position [0, 7]
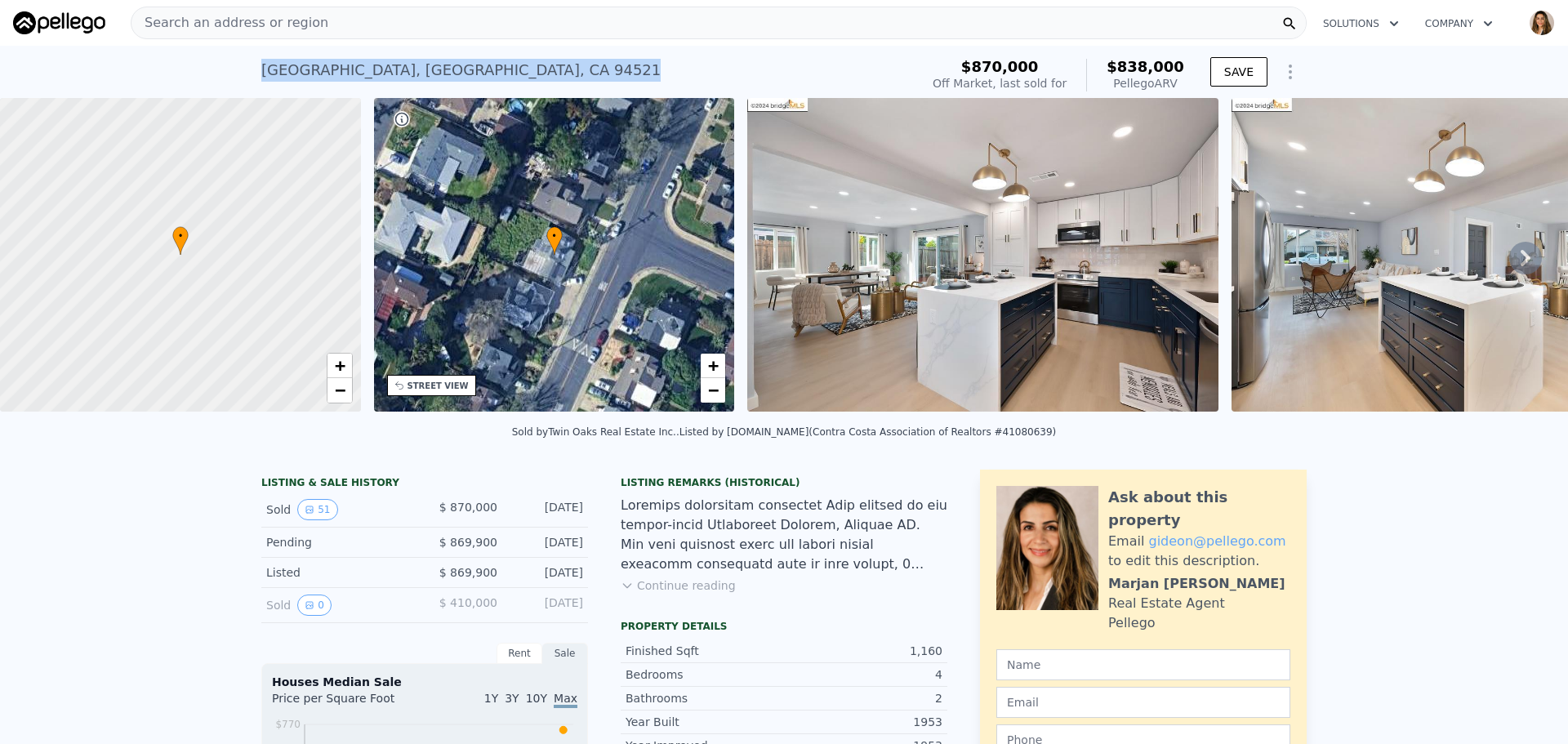
drag, startPoint x: 246, startPoint y: 64, endPoint x: 525, endPoint y: 79, distance: 279.4
click at [525, 79] on div "1431 Cape Cod Way , Concord , CA 94521 Sold Jan 2025 for $870k (~ARV $838k ) $8…" at bounding box center [784, 71] width 1568 height 52
copy div "1431 Cape Cod Way , Concord , CA 94521"
click at [251, 60] on div "1431 Cape Cod Way , Concord , CA 94521 Sold Jan 2025 for $870k (~ARV $838k ) $8…" at bounding box center [784, 71] width 1568 height 52
drag, startPoint x: 252, startPoint y: 71, endPoint x: 384, endPoint y: 69, distance: 132.0
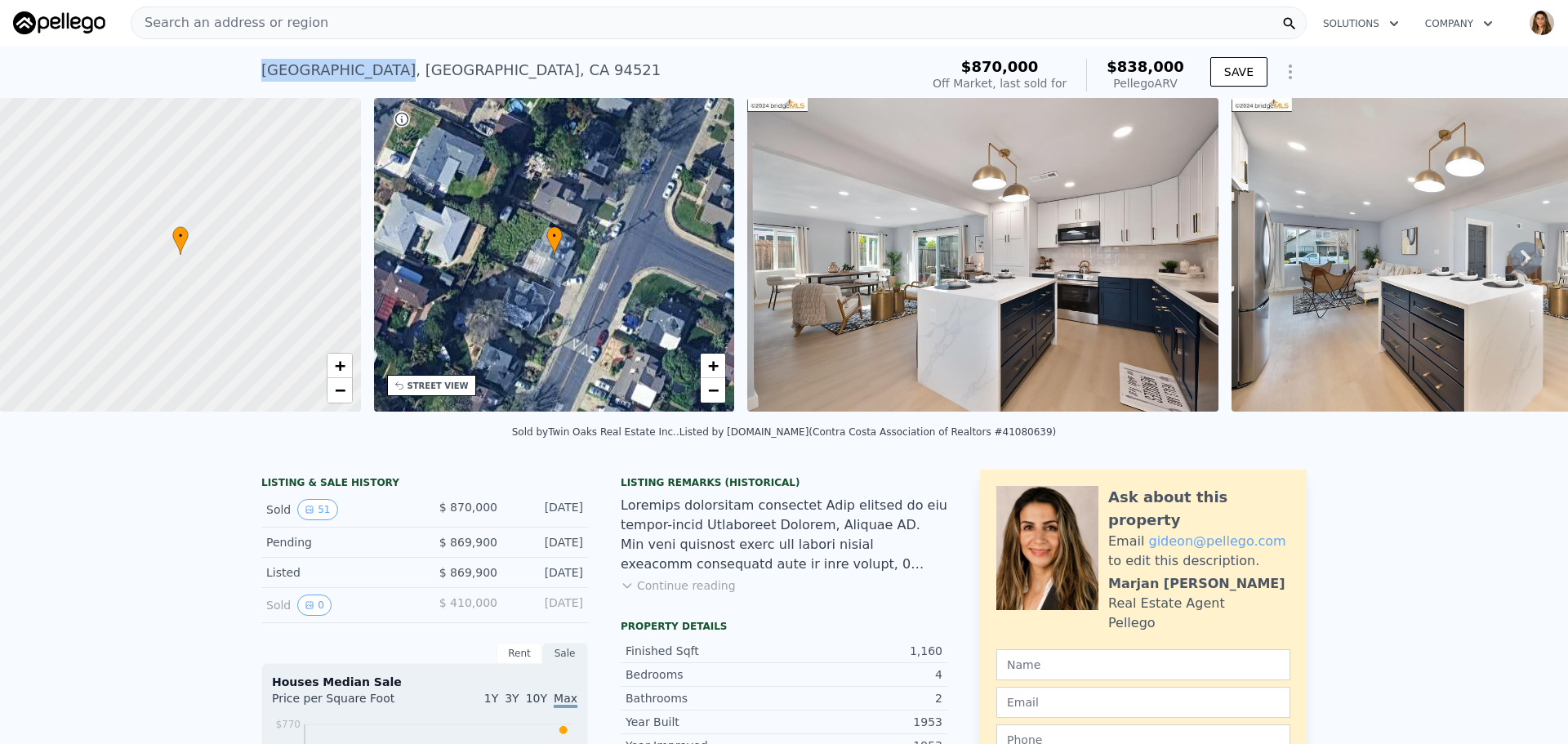
click at [384, 69] on div "1431 Cape Cod Way , Concord , CA 94521 Sold Jan 2025 for $870k (~ARV $838k ) $8…" at bounding box center [784, 71] width 1568 height 52
copy div "[GEOGRAPHIC_DATA]"
